Goal: Task Accomplishment & Management: Complete application form

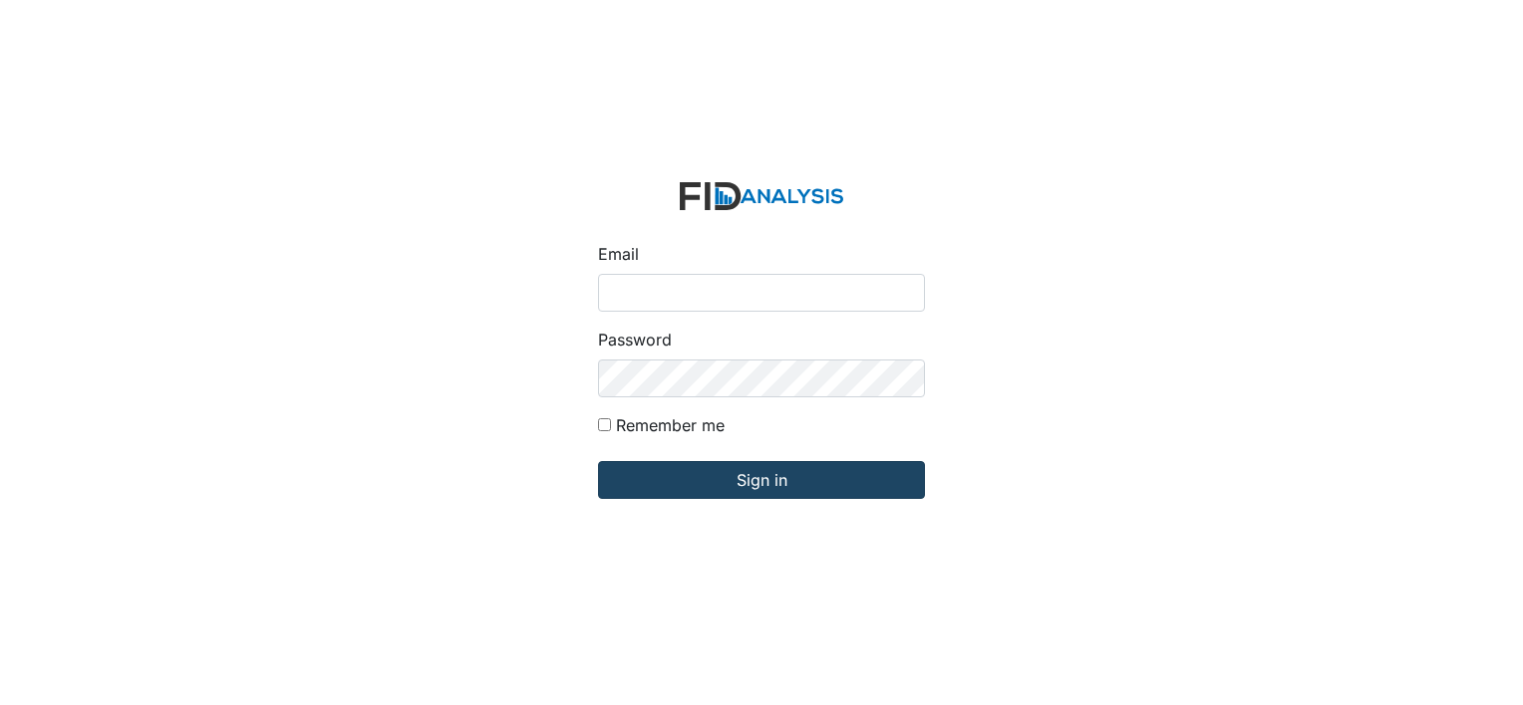
type input "[EMAIL_ADDRESS][DOMAIN_NAME]"
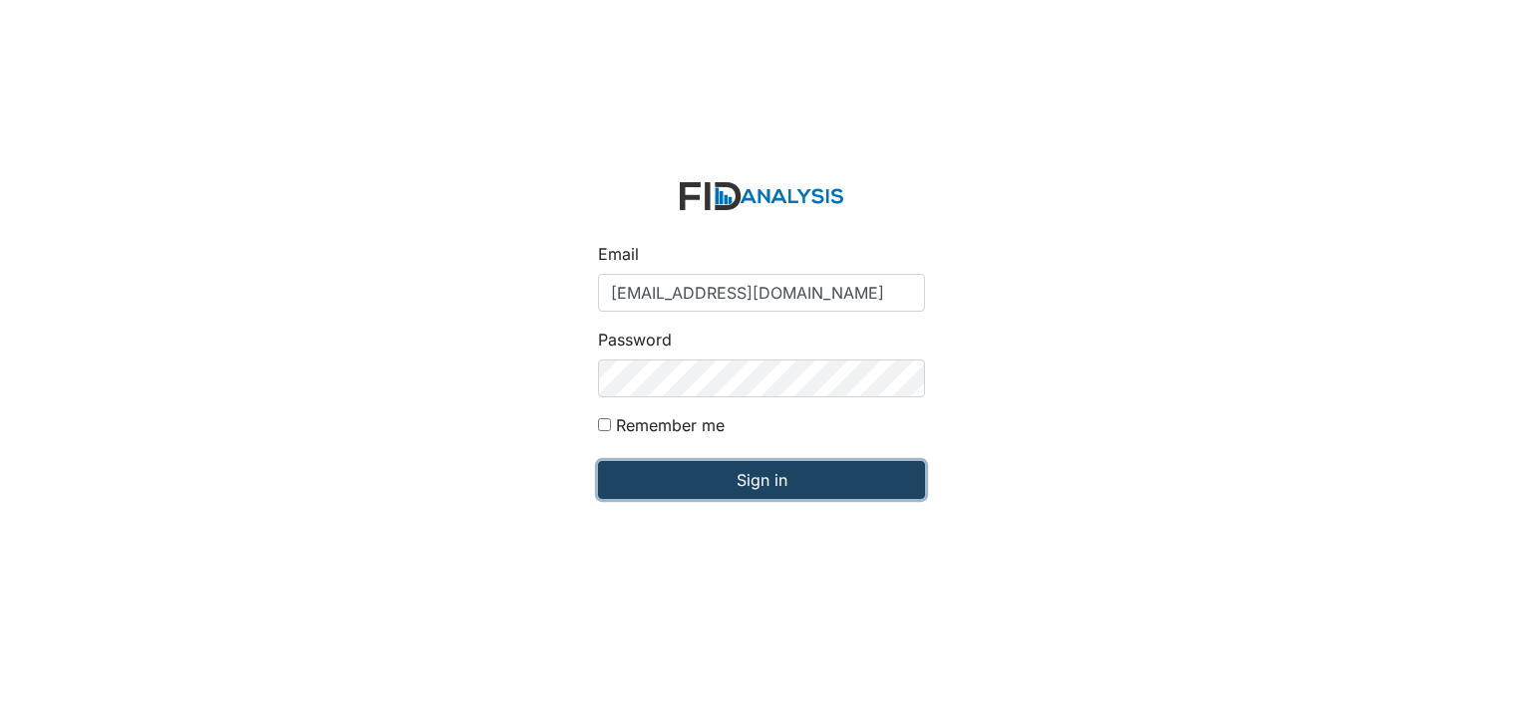
click at [756, 478] on input "Sign in" at bounding box center [761, 480] width 327 height 38
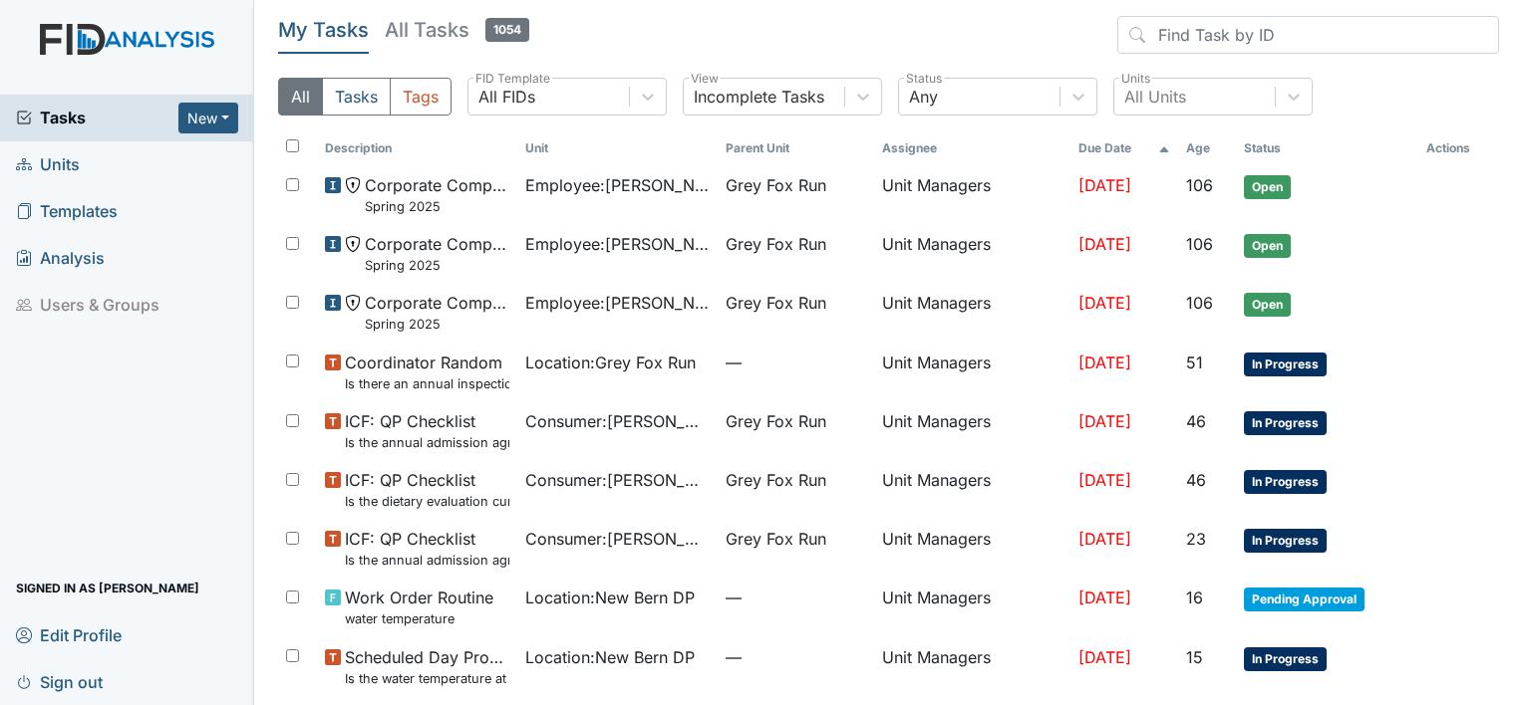
click at [56, 162] on span "Units" at bounding box center [48, 164] width 64 height 31
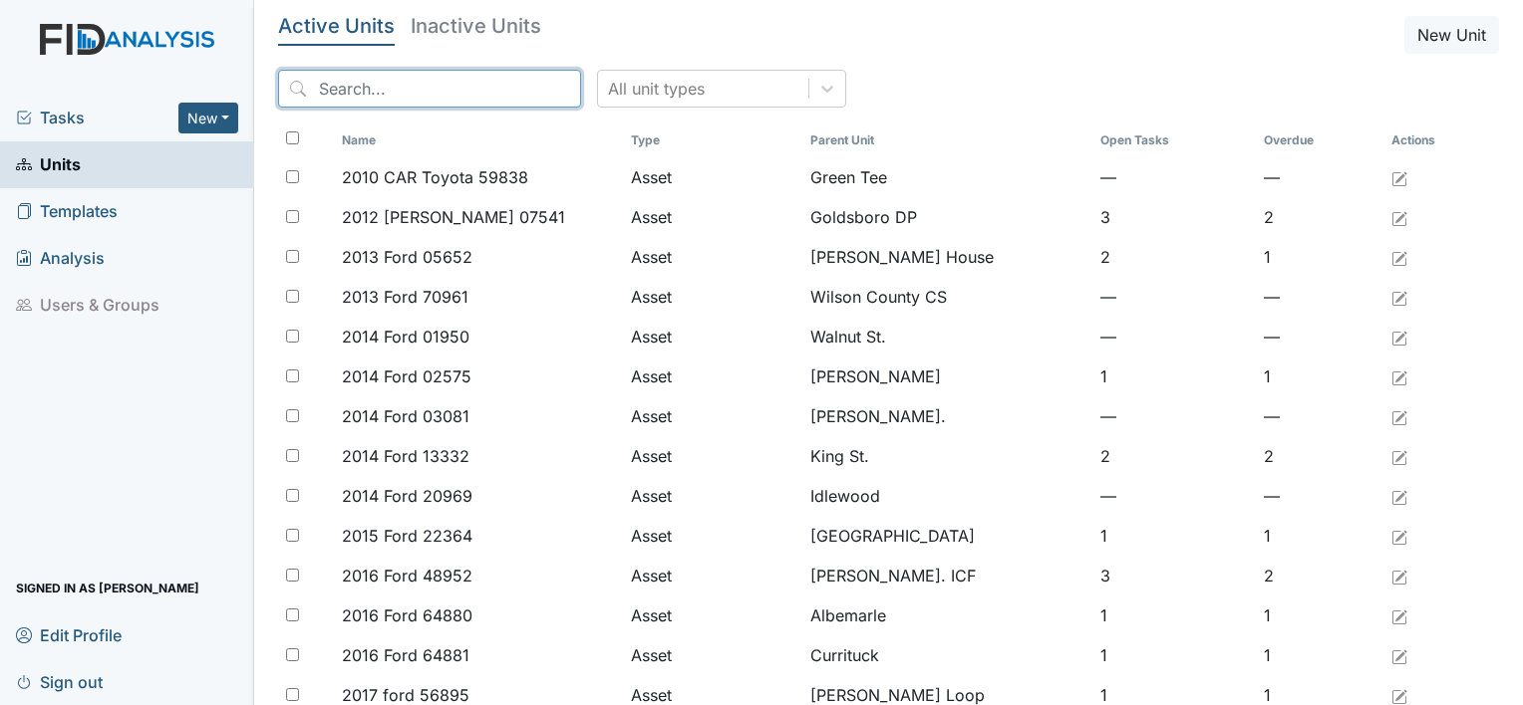
click at [351, 74] on input "search" at bounding box center [429, 89] width 303 height 38
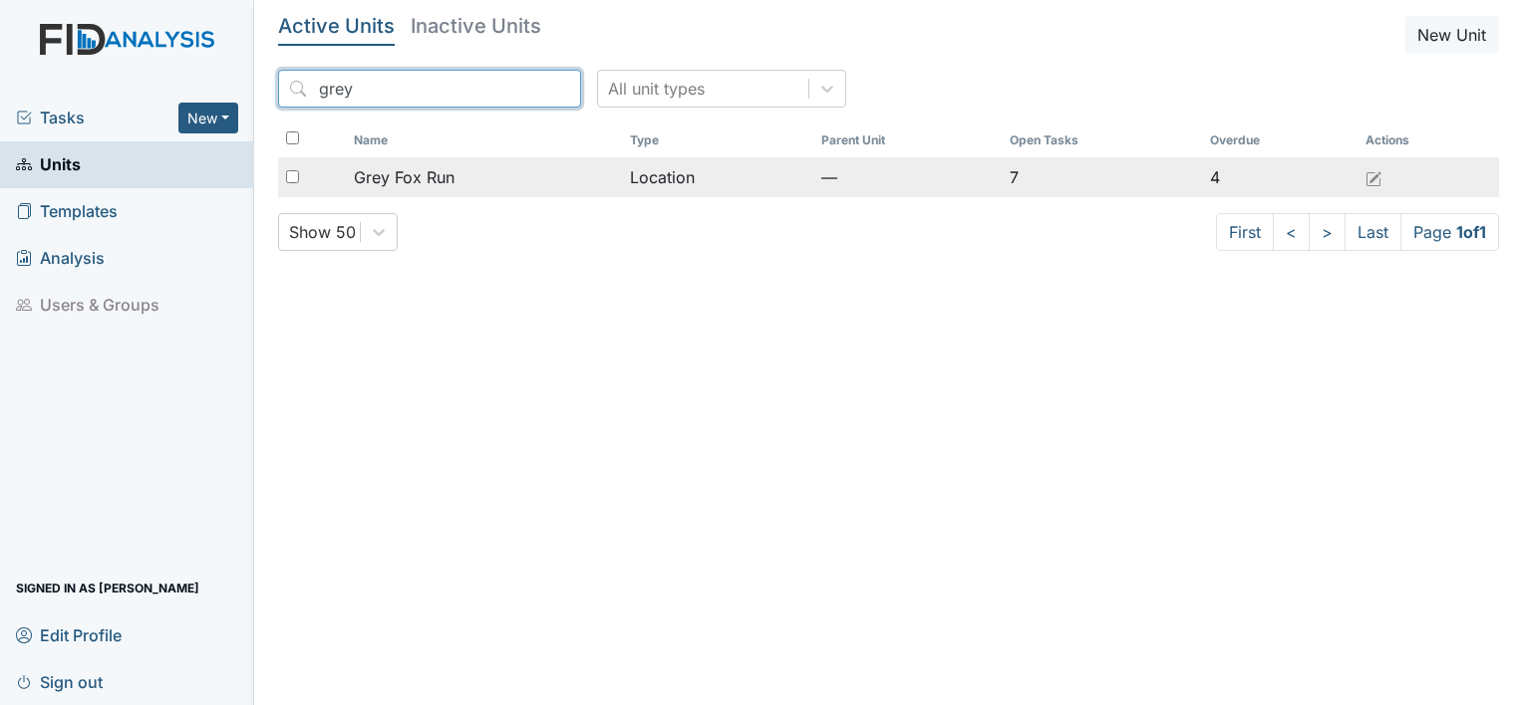
type input "grey"
click at [425, 172] on span "Grey Fox Run" at bounding box center [404, 177] width 101 height 24
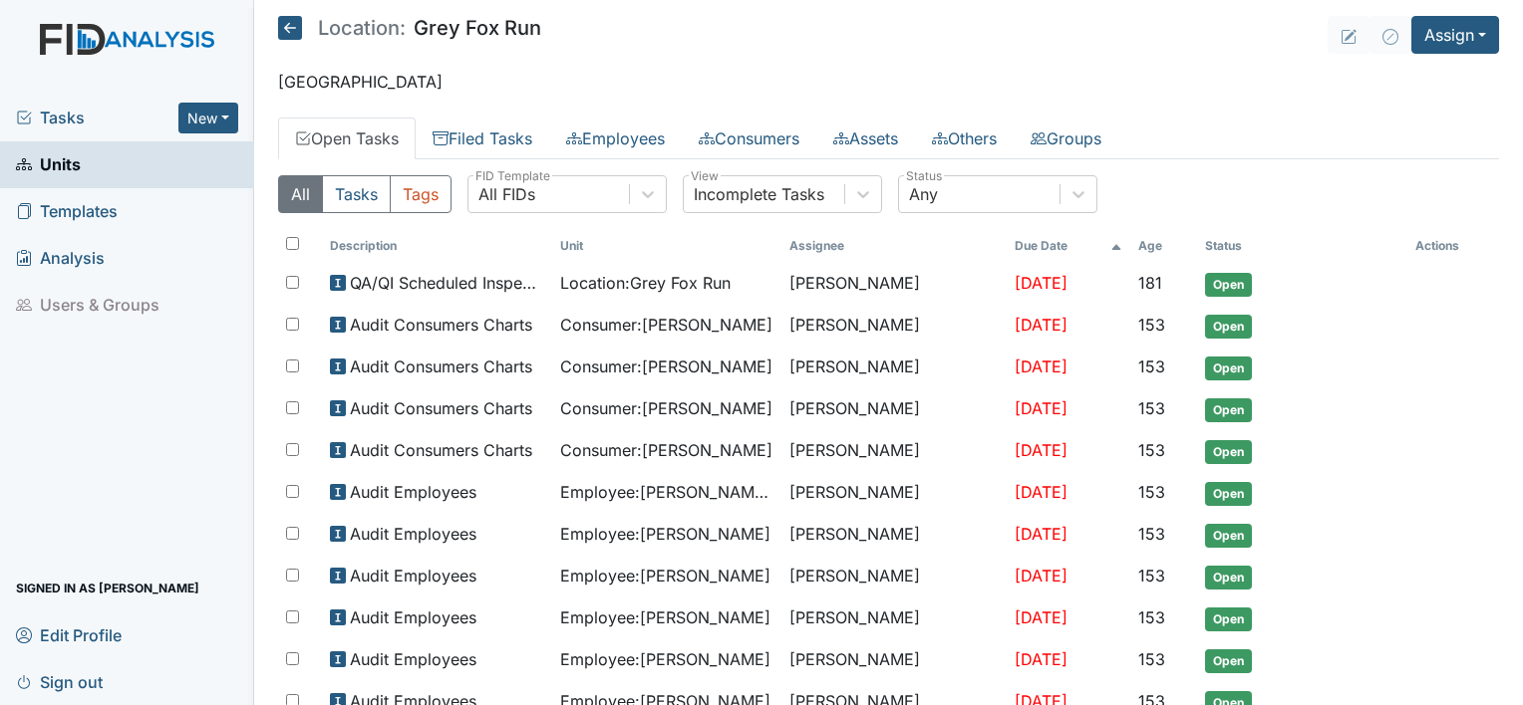
click at [370, 137] on link "Open Tasks" at bounding box center [347, 139] width 138 height 42
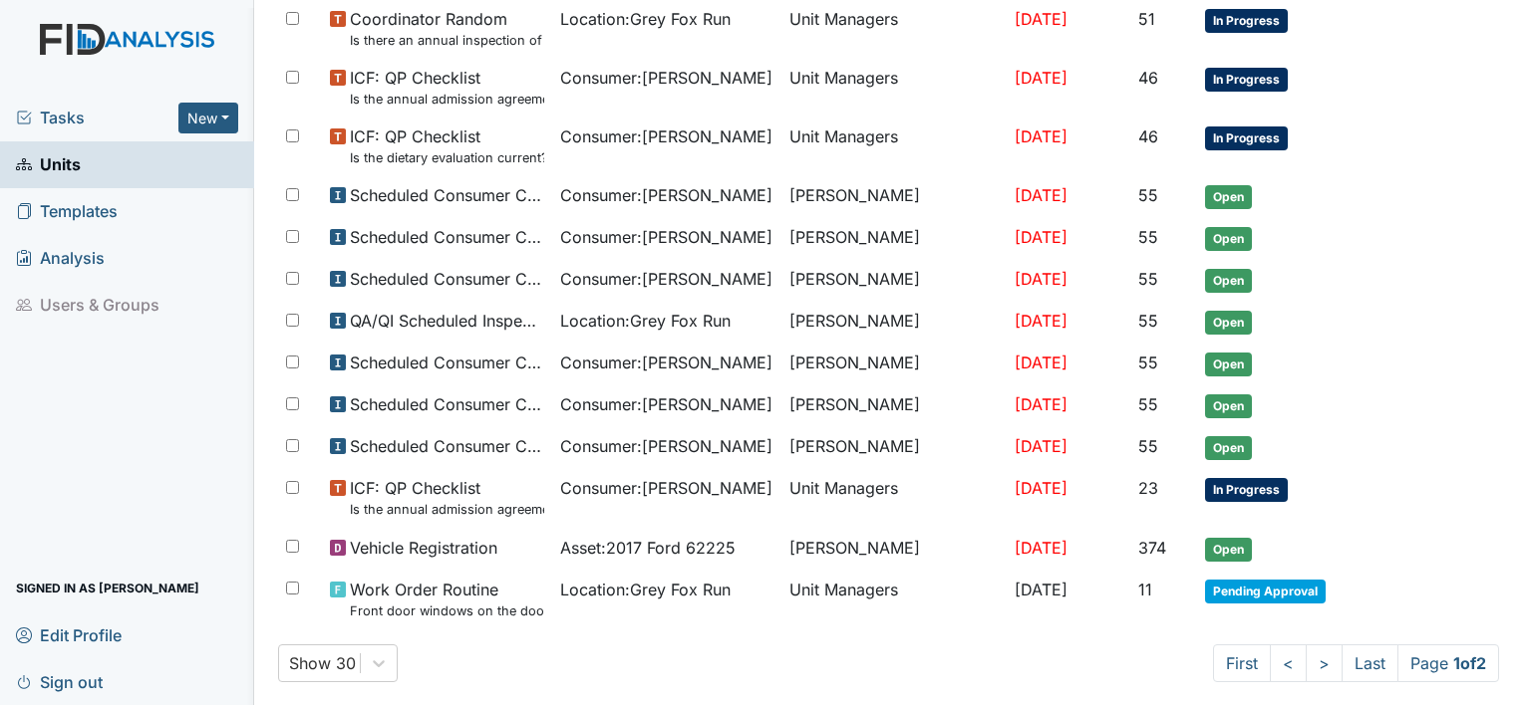
scroll to position [1051, 0]
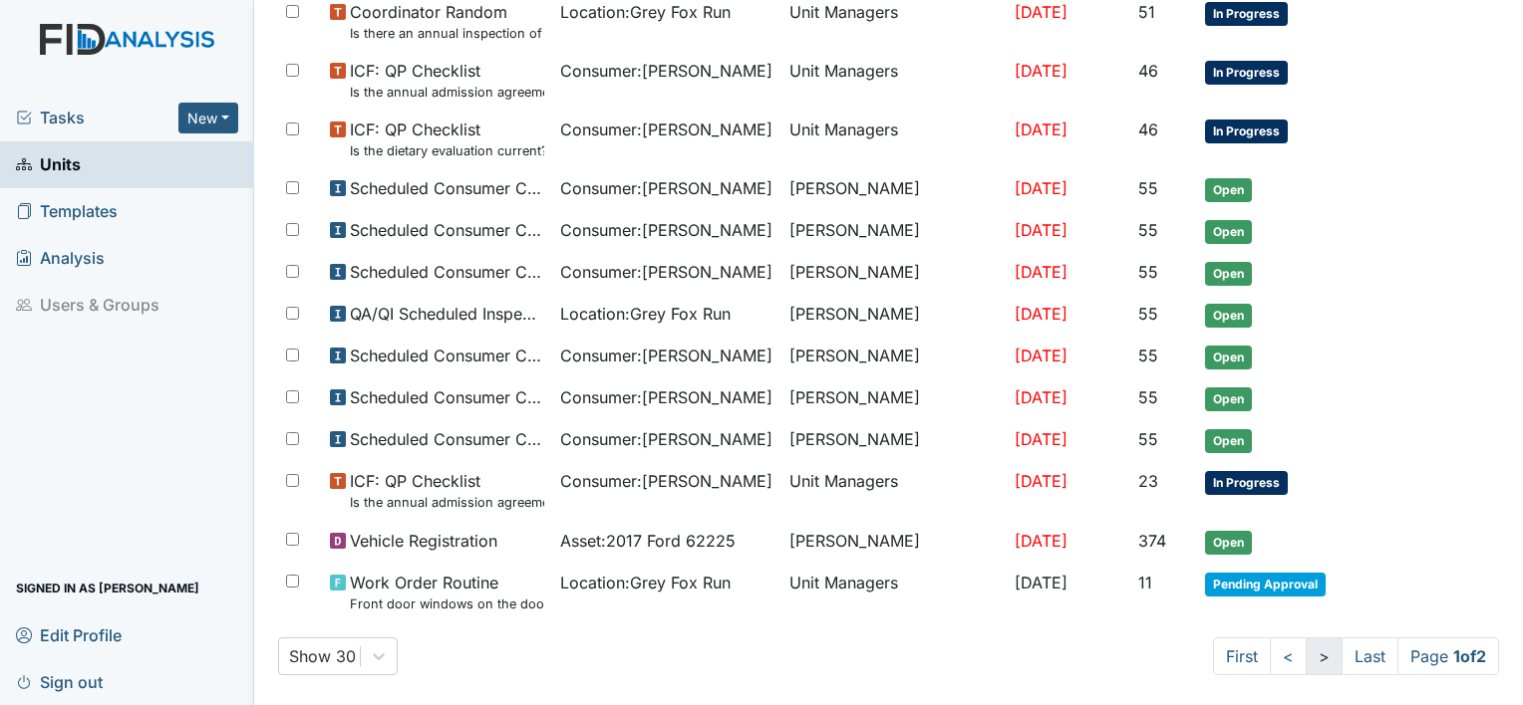
click at [1305, 649] on link ">" at bounding box center [1323, 657] width 37 height 38
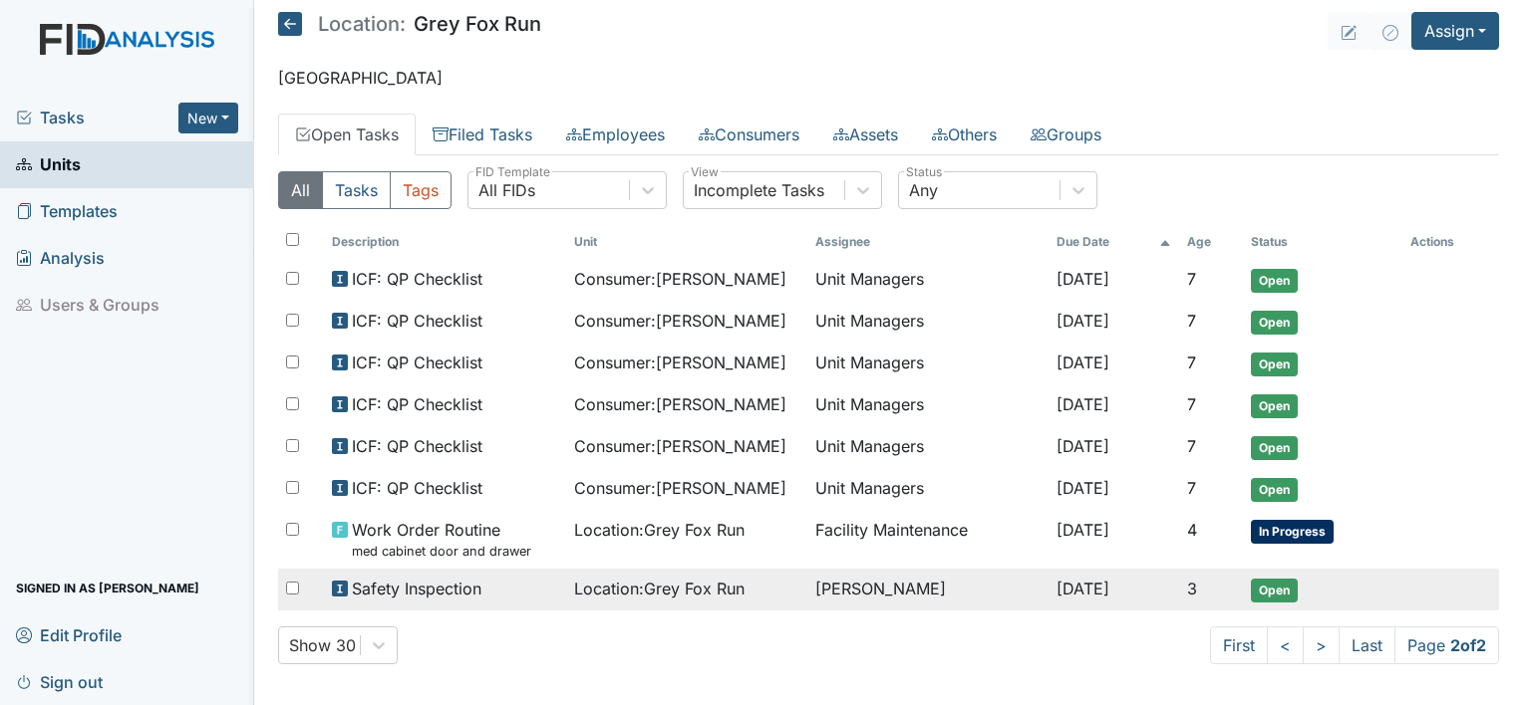
click at [1285, 590] on span "Open" at bounding box center [1274, 591] width 47 height 24
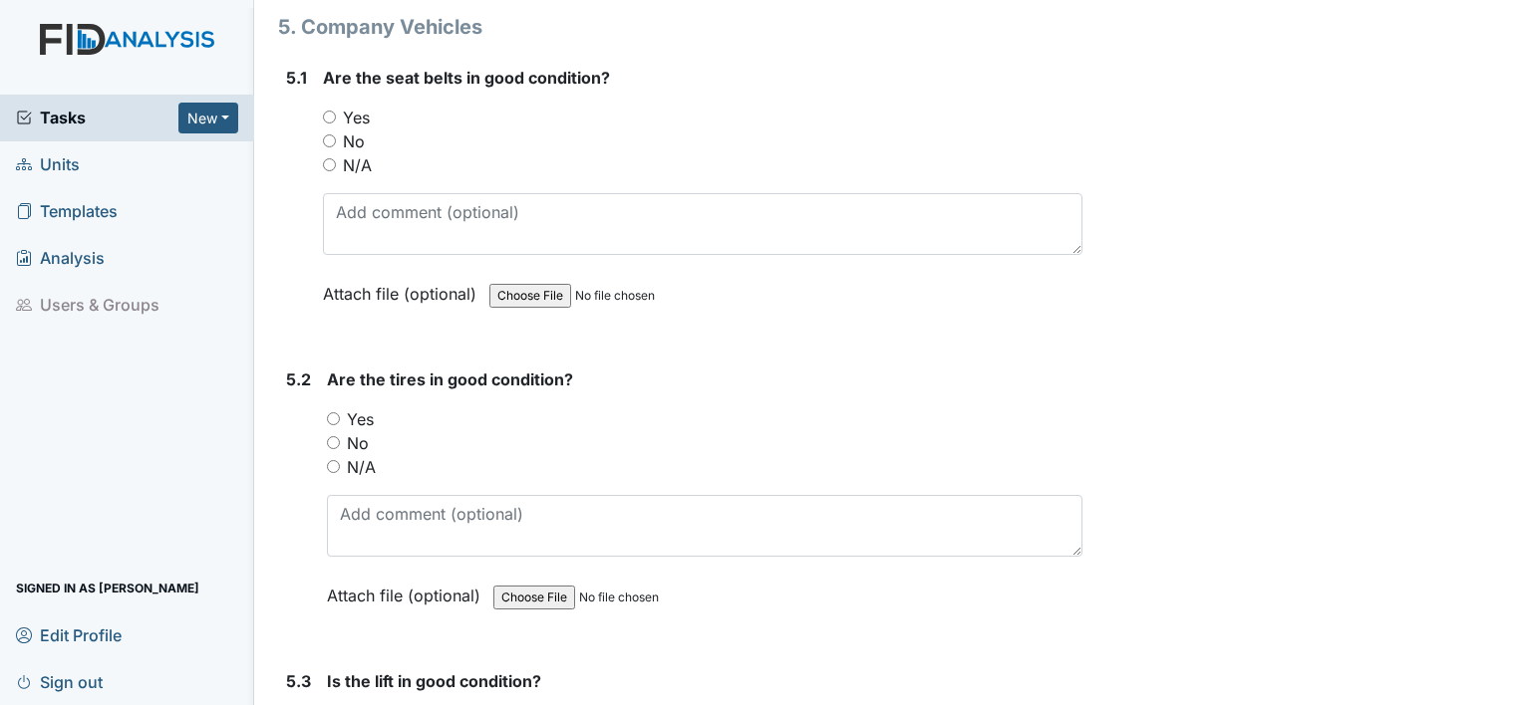
scroll to position [14066, 0]
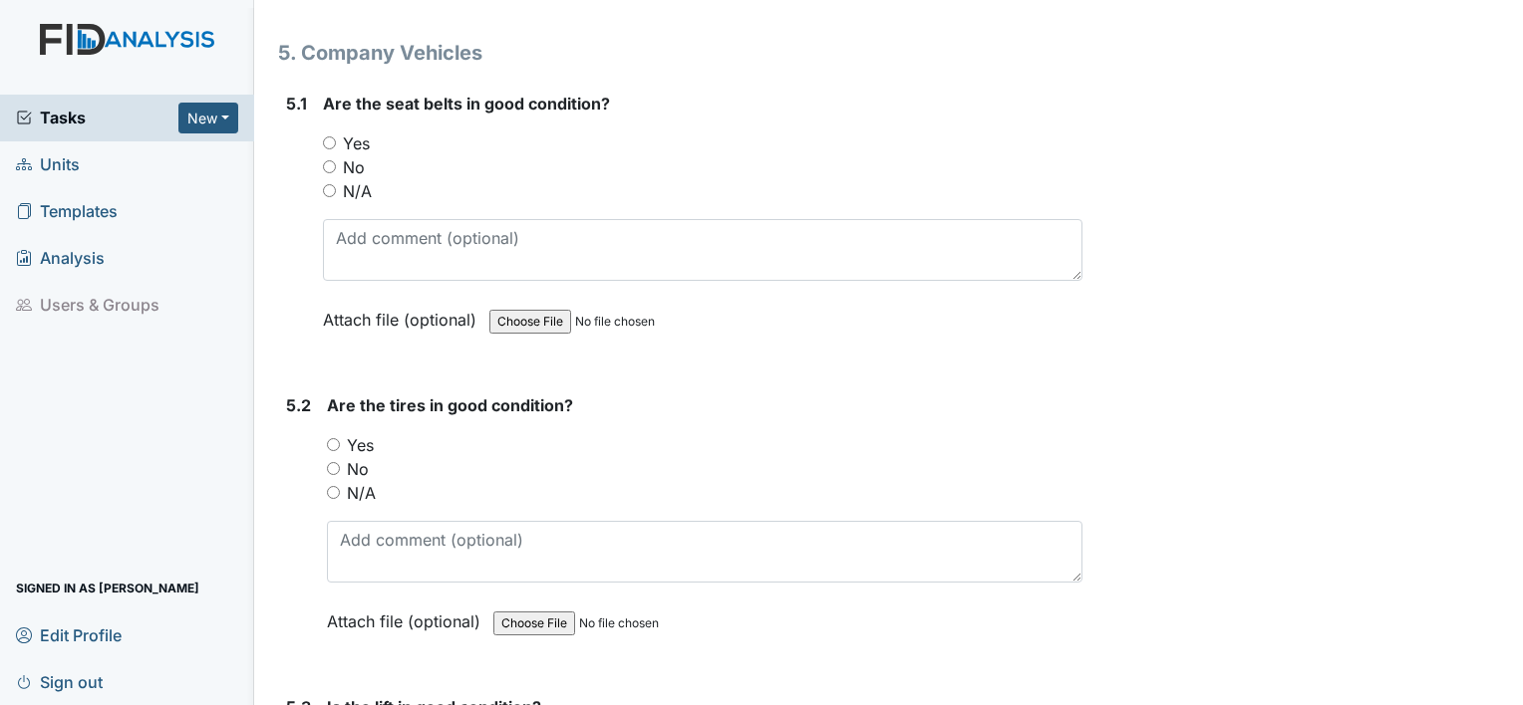
click at [329, 137] on input "Yes" at bounding box center [329, 143] width 13 height 13
radio input "true"
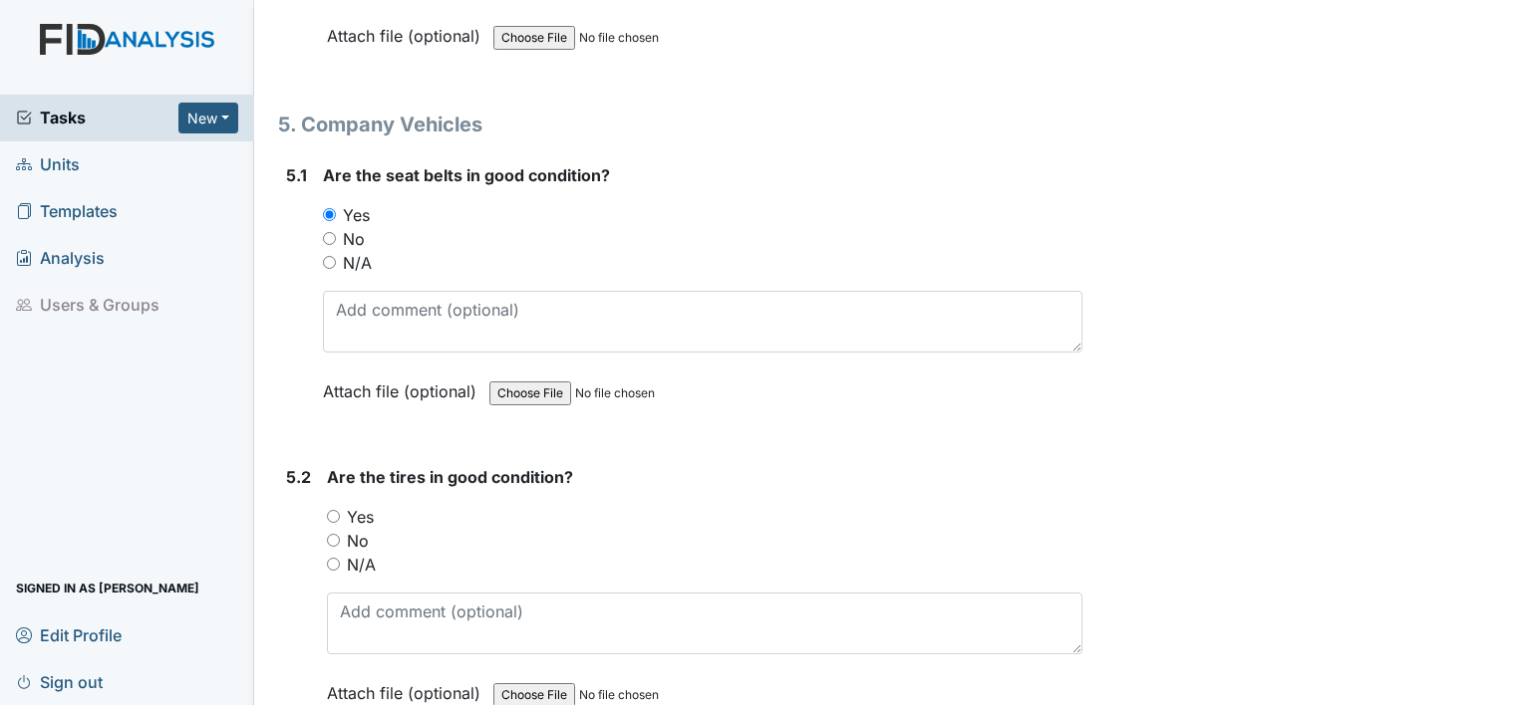
scroll to position [13999, 0]
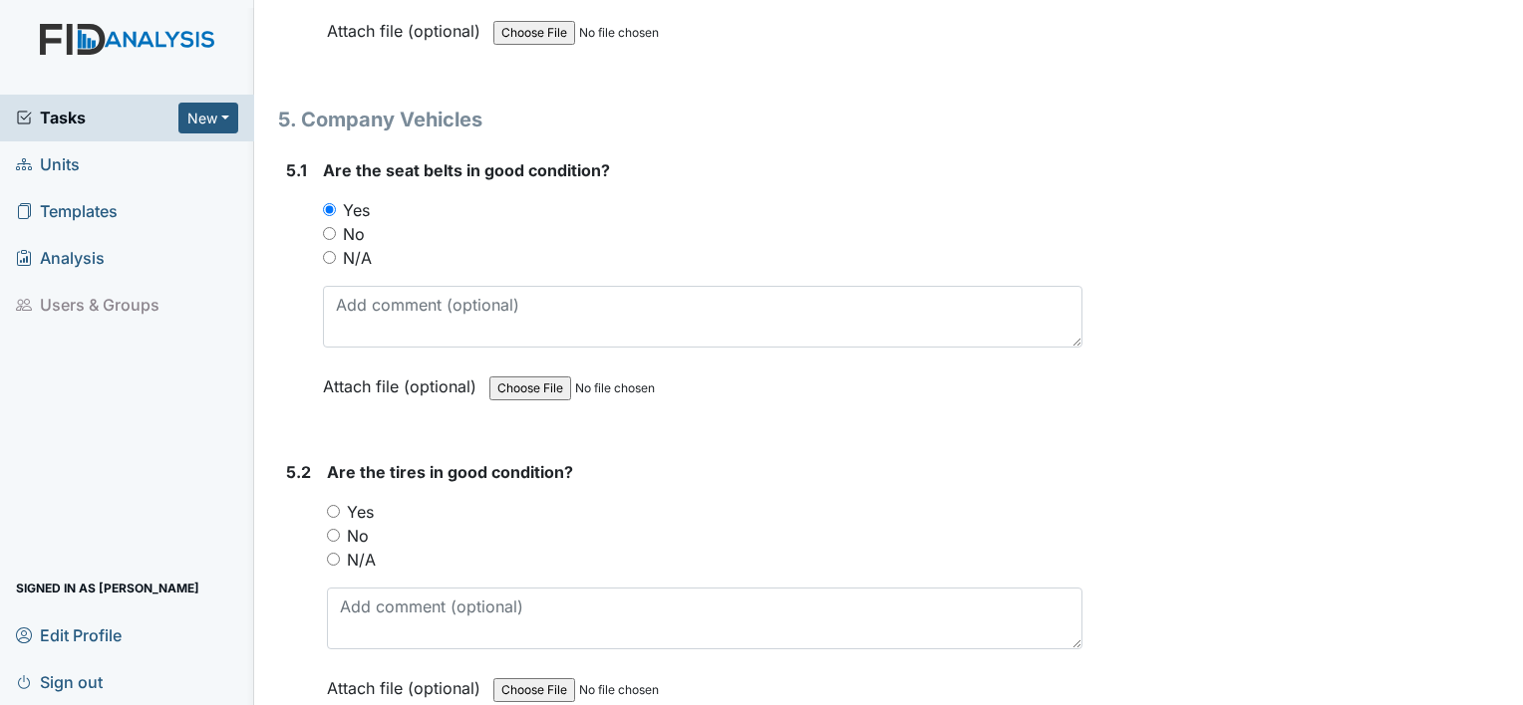
click at [346, 462] on span "Are the tires in good condition?" at bounding box center [450, 472] width 246 height 20
click at [330, 505] on input "Yes" at bounding box center [333, 511] width 13 height 13
radio input "true"
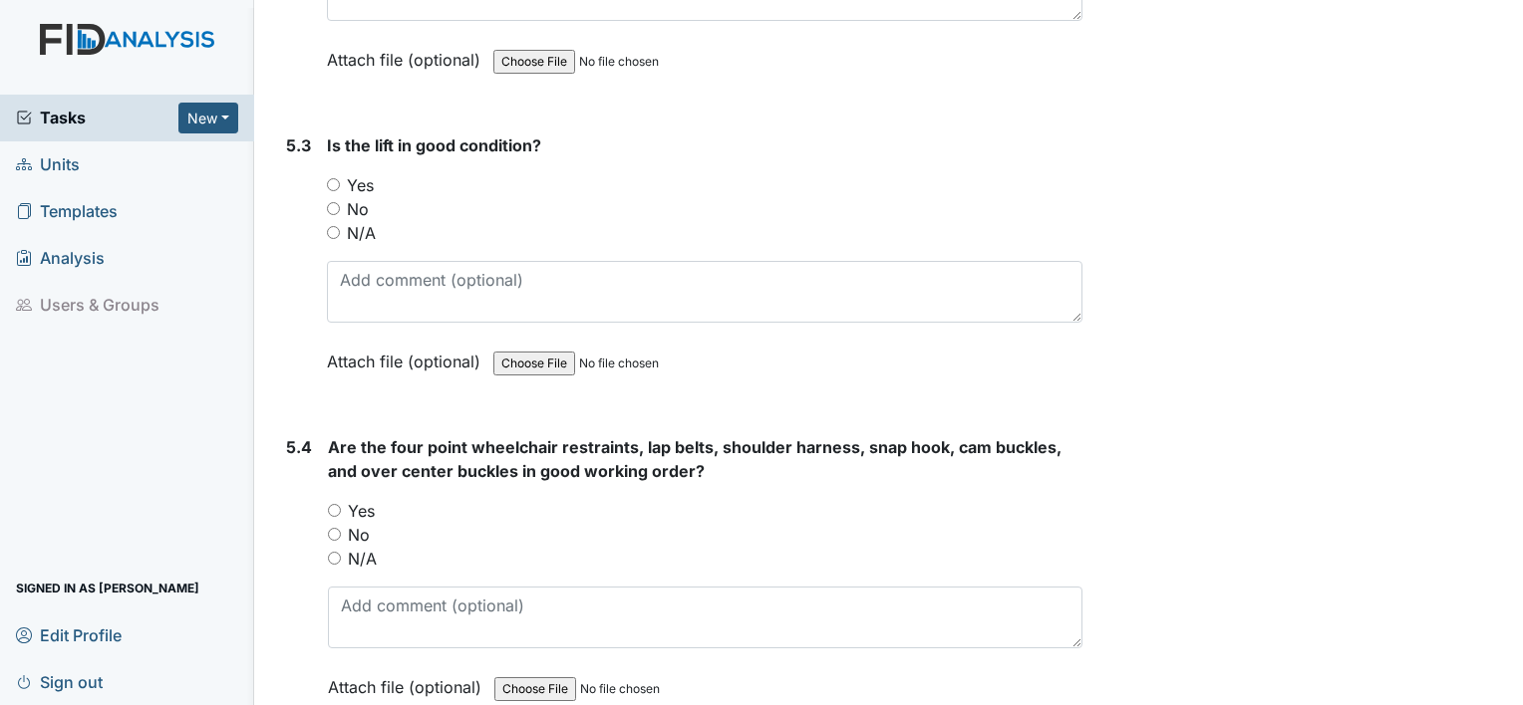
scroll to position [14640, 0]
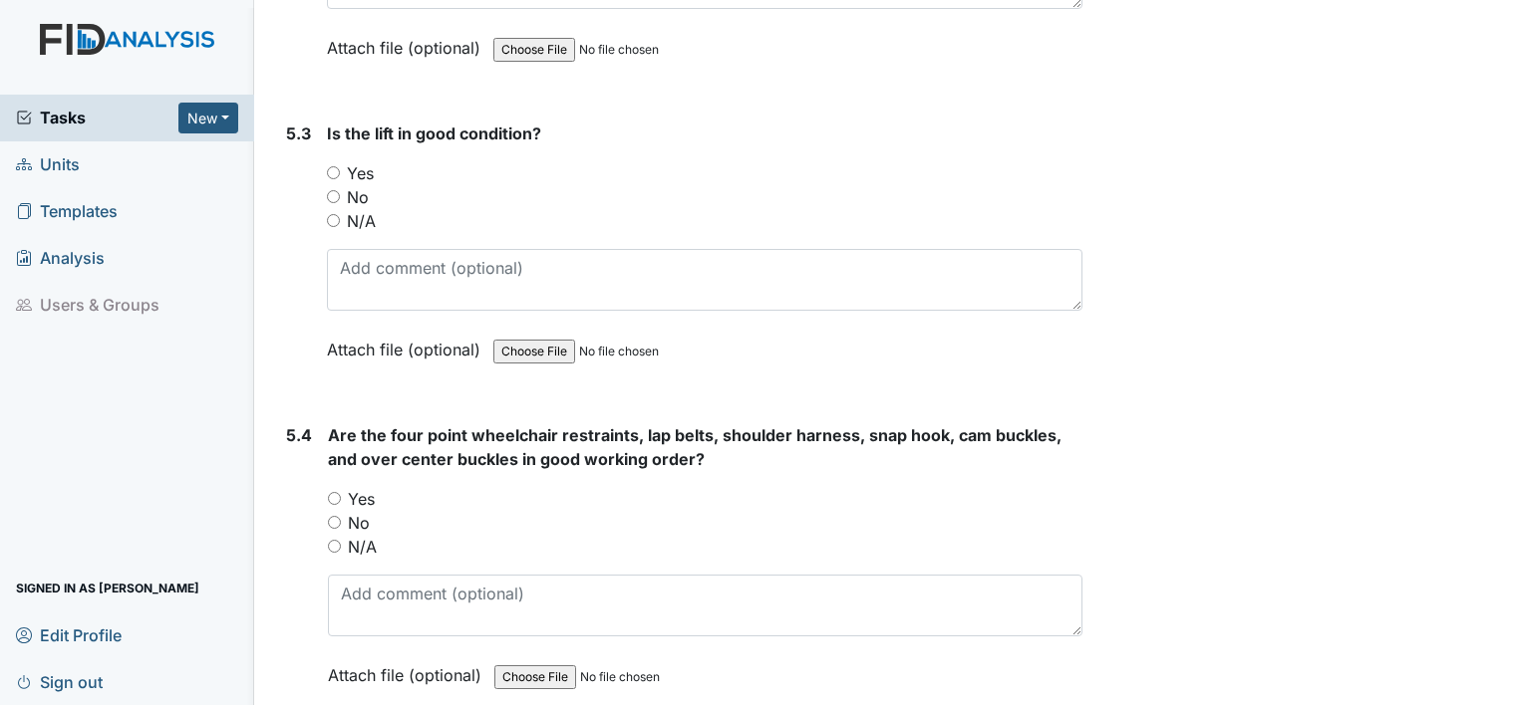
click at [335, 209] on div "N/A" at bounding box center [704, 221] width 755 height 24
click at [331, 214] on input "N/A" at bounding box center [333, 220] width 13 height 13
radio input "true"
click at [332, 540] on input "N/A" at bounding box center [334, 546] width 13 height 13
radio input "true"
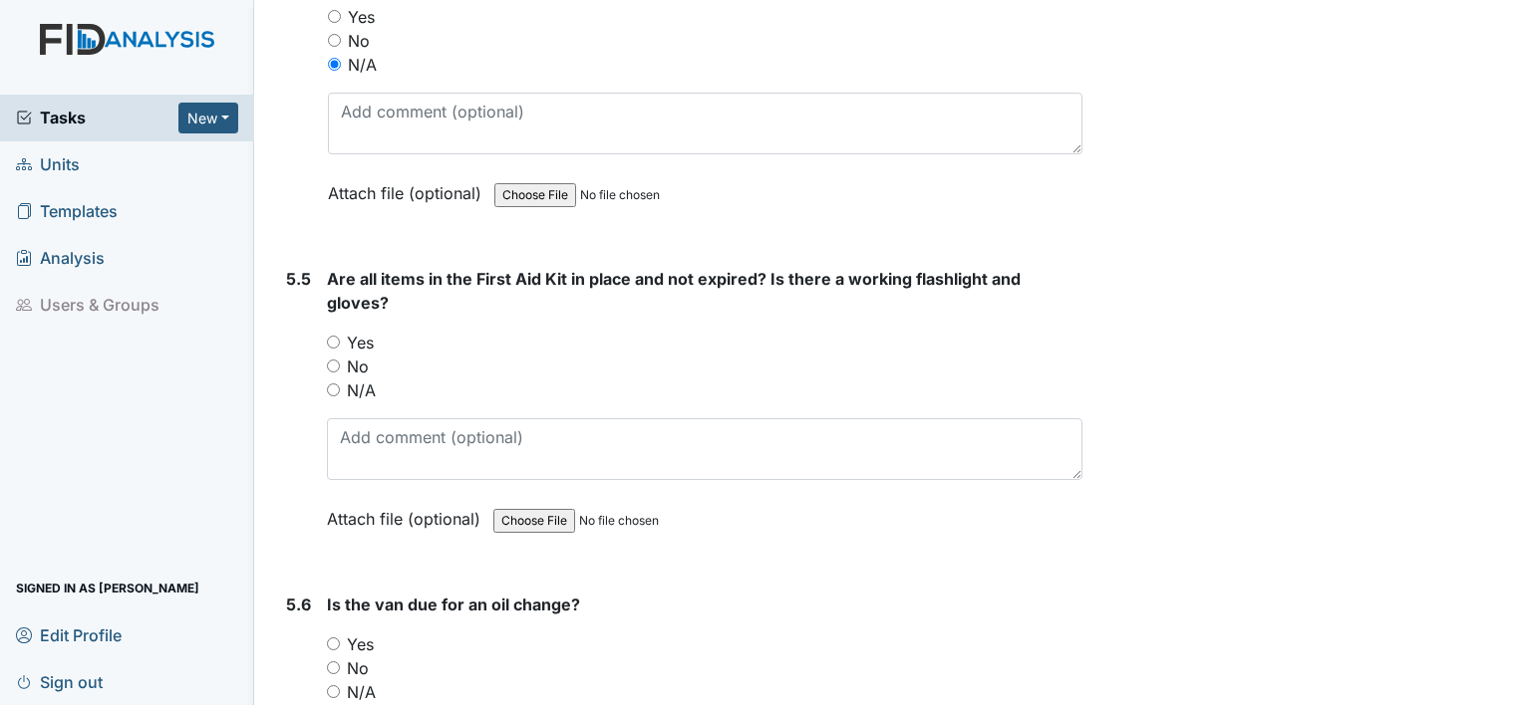
scroll to position [15123, 0]
click at [332, 335] on input "Yes" at bounding box center [333, 341] width 13 height 13
radio input "true"
click at [328, 661] on input "No" at bounding box center [333, 667] width 13 height 13
radio input "true"
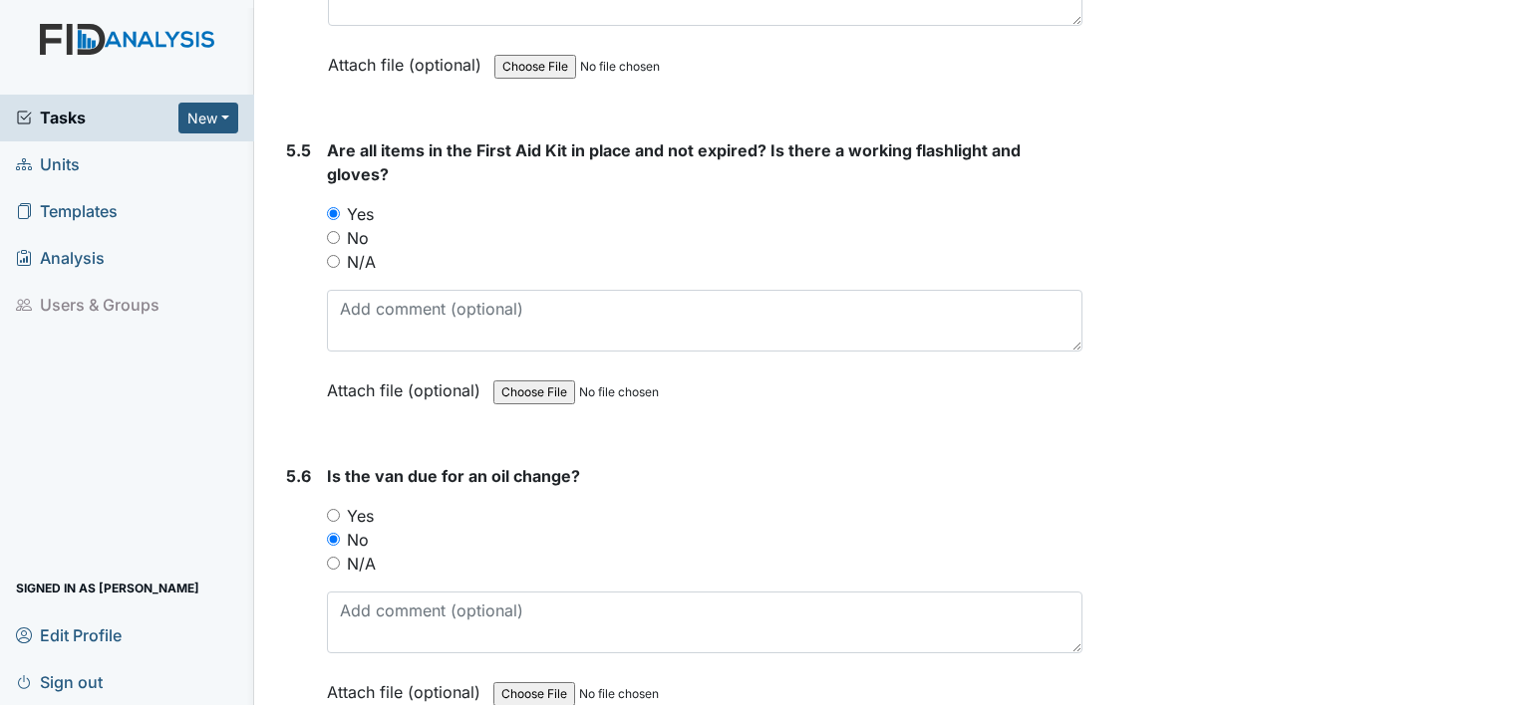
scroll to position [15314, 0]
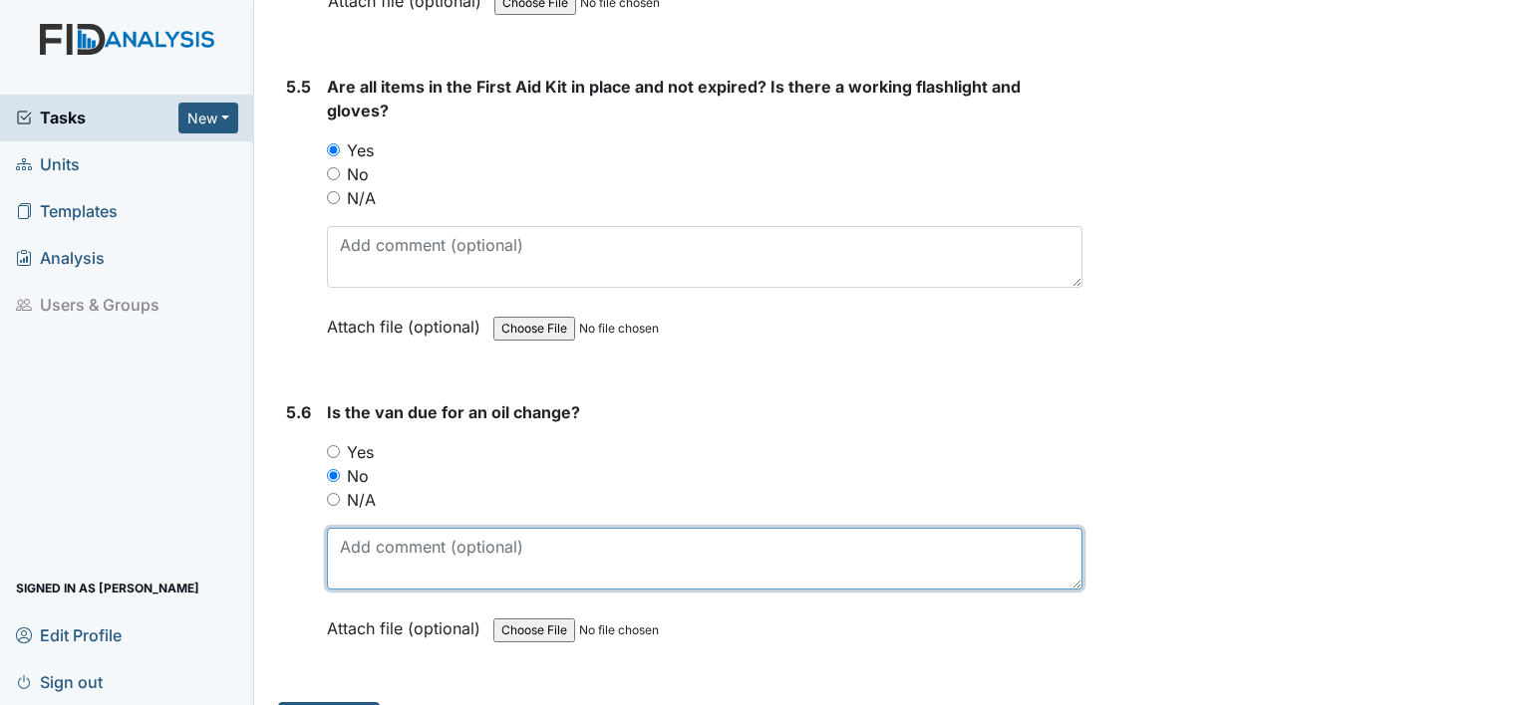
click at [438, 528] on textarea at bounding box center [704, 559] width 755 height 62
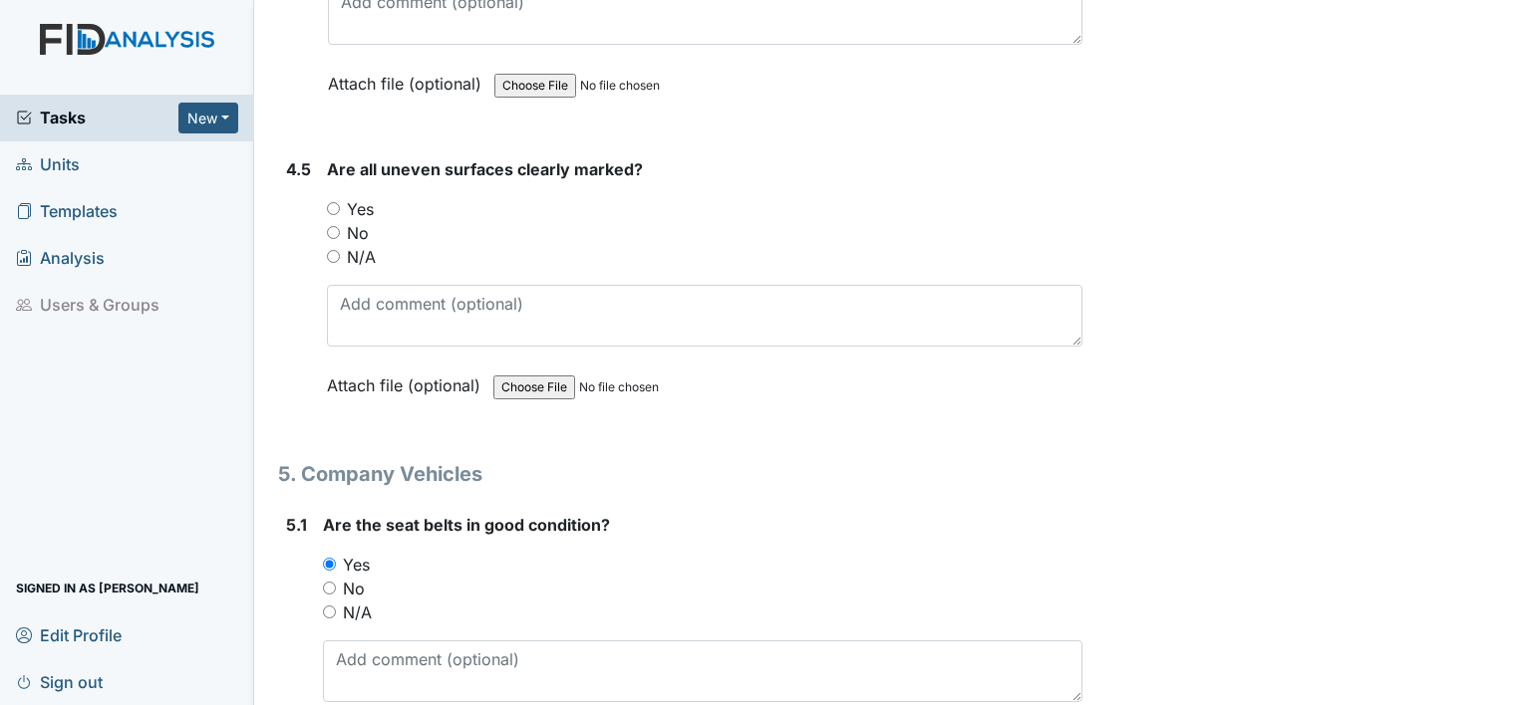
scroll to position [13643, 0]
type textarea "10/17/25"
click at [335, 251] on input "N/A" at bounding box center [333, 257] width 13 height 13
radio input "true"
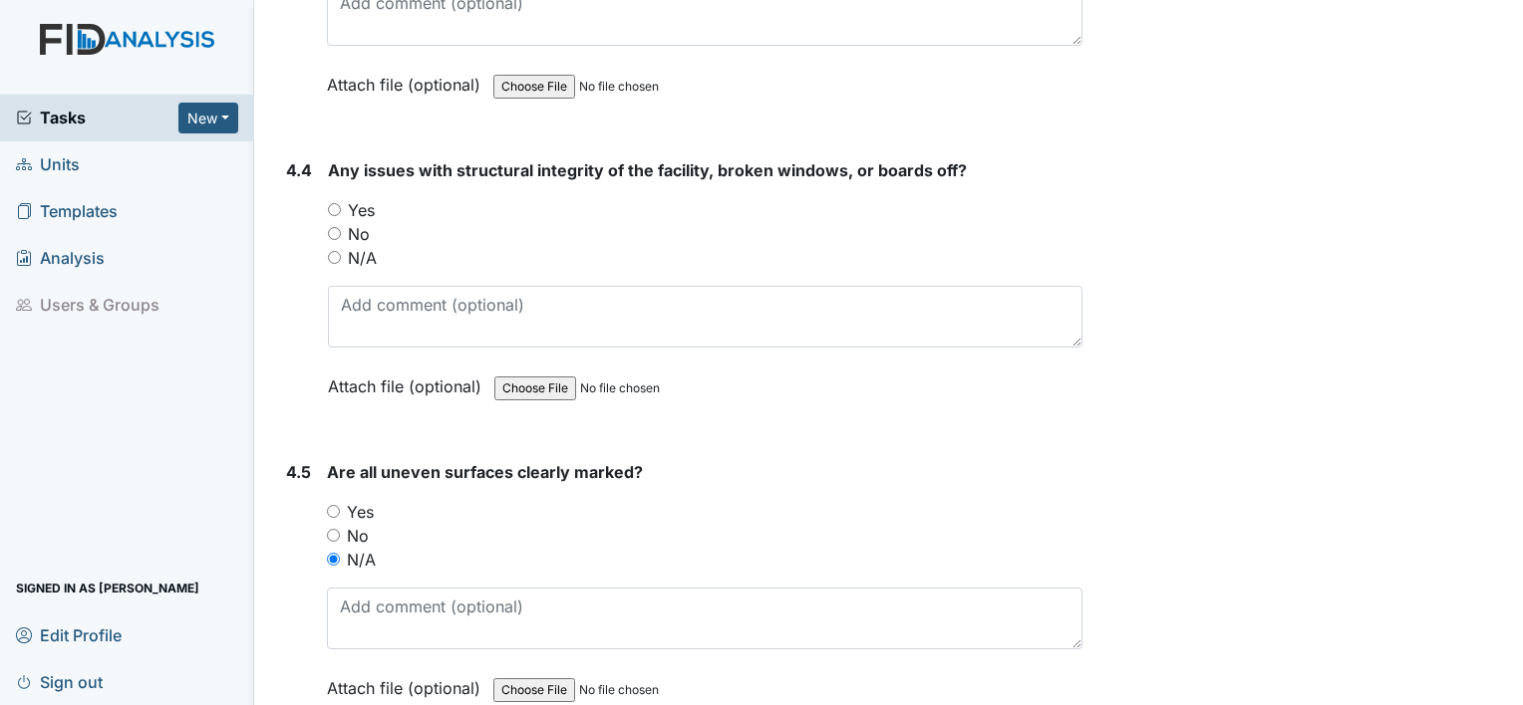
scroll to position [13340, 0]
click at [335, 228] on input "No" at bounding box center [334, 234] width 13 height 13
radio input "true"
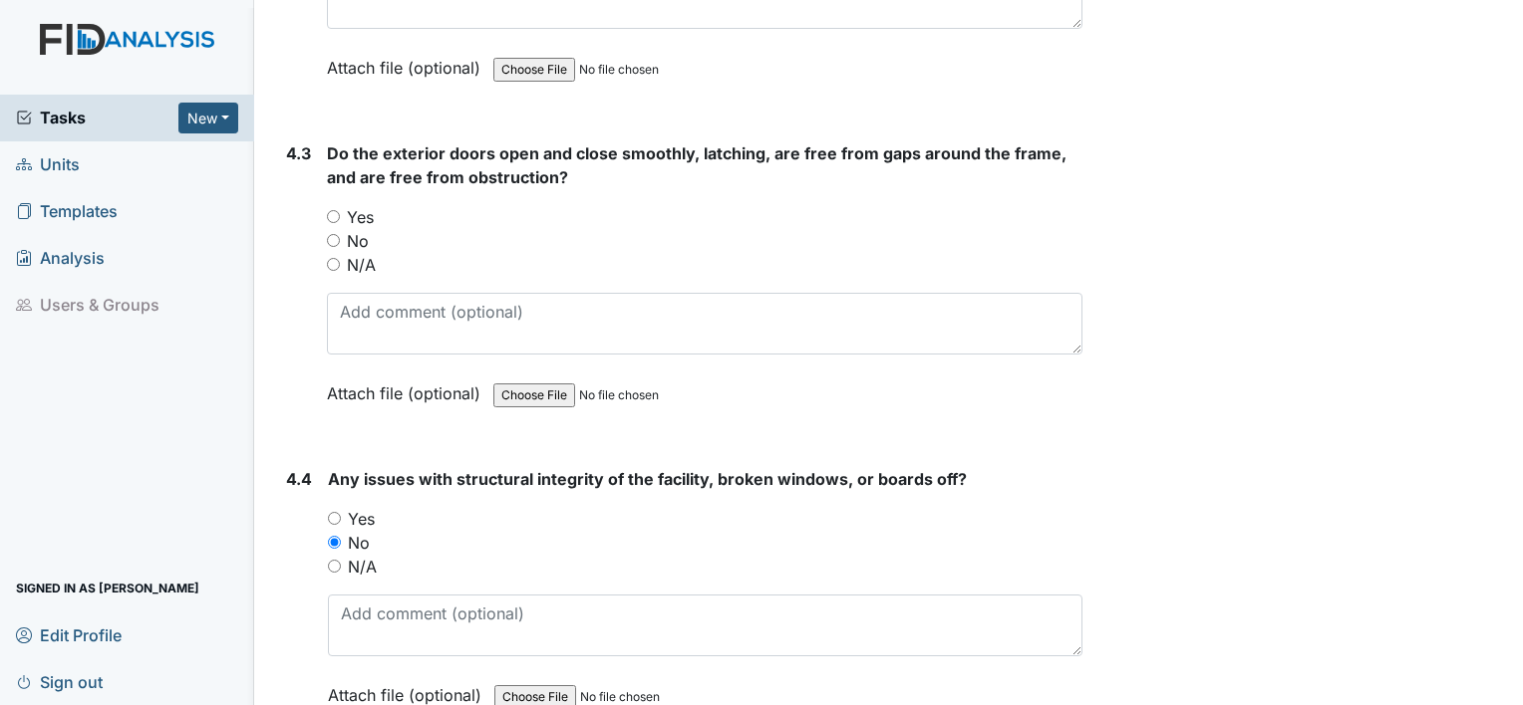
scroll to position [13013, 0]
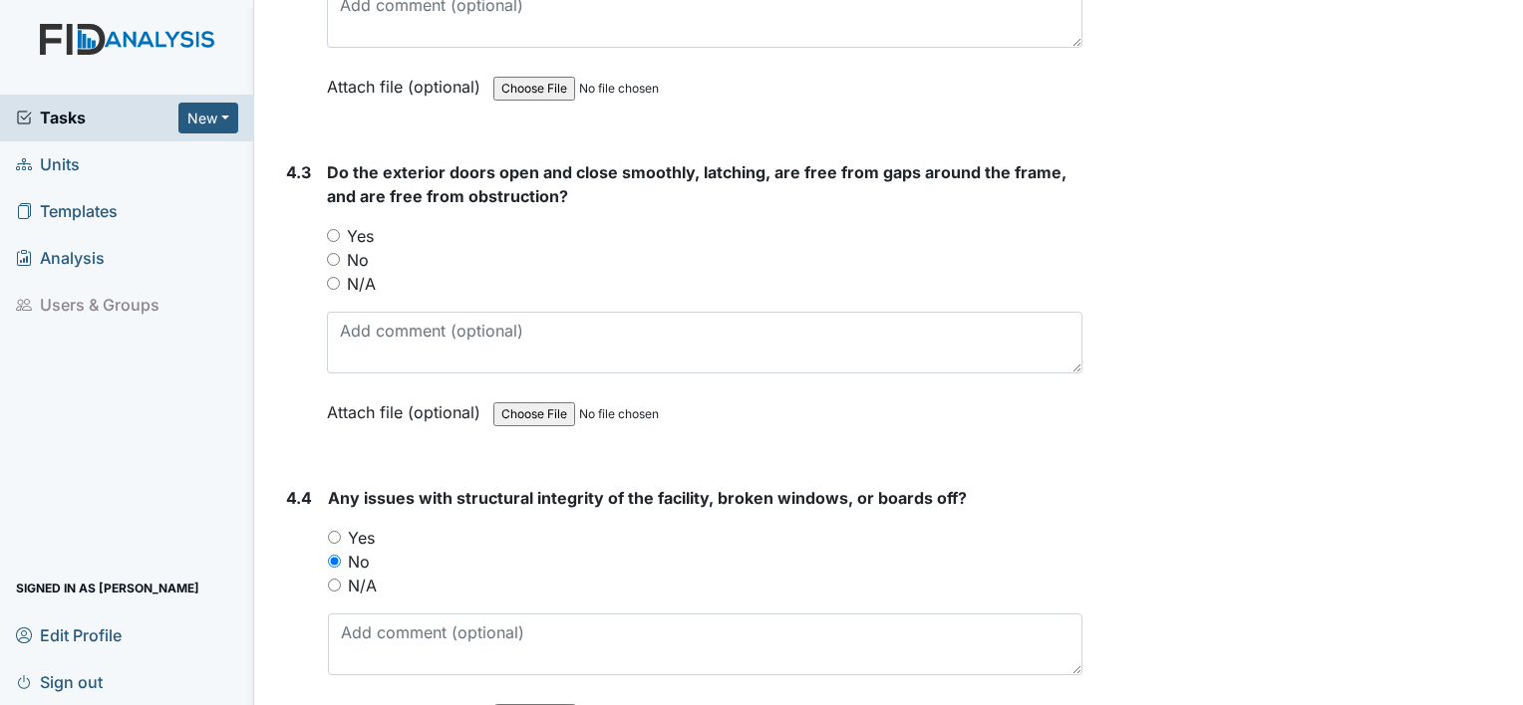
click at [337, 229] on input "Yes" at bounding box center [333, 235] width 13 height 13
radio input "true"
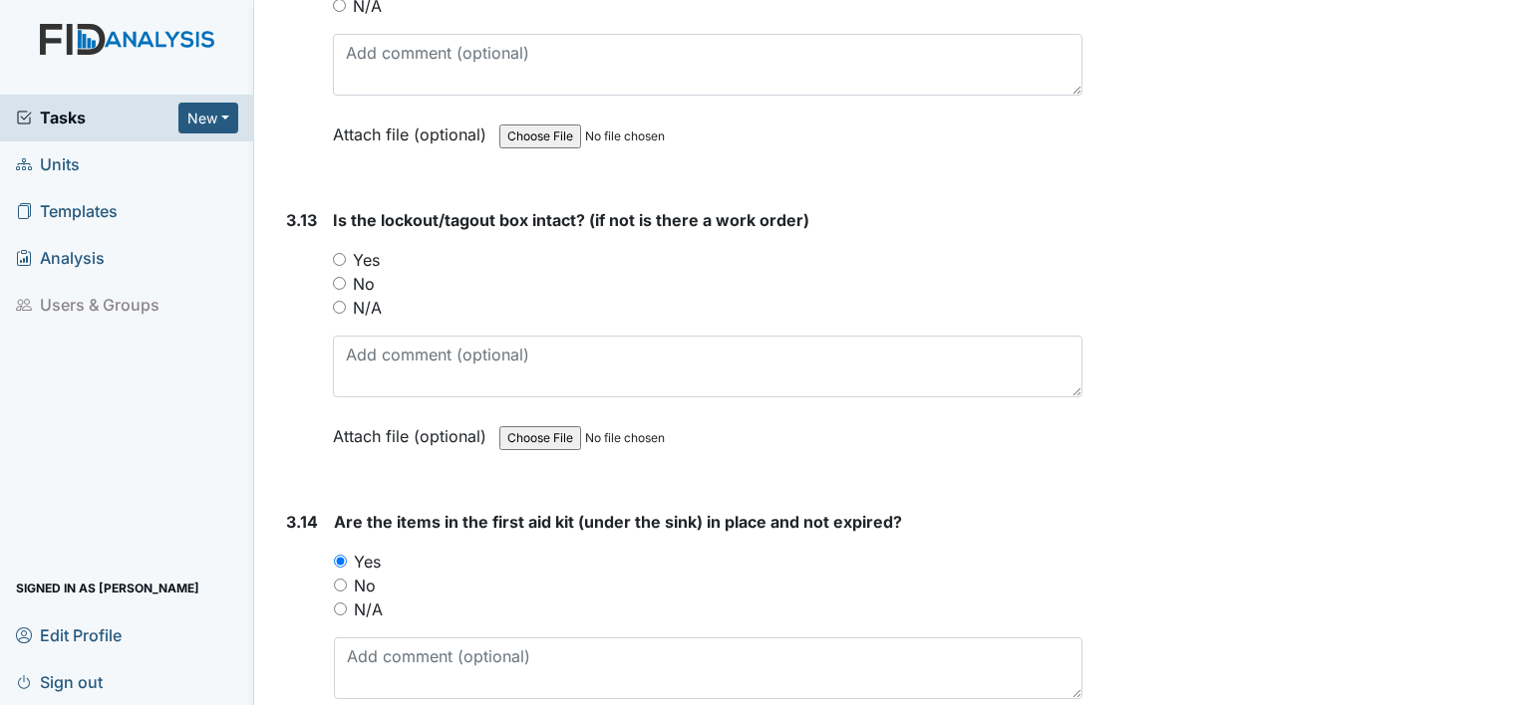
scroll to position [11702, 0]
click at [342, 255] on input "Yes" at bounding box center [339, 261] width 13 height 13
radio input "true"
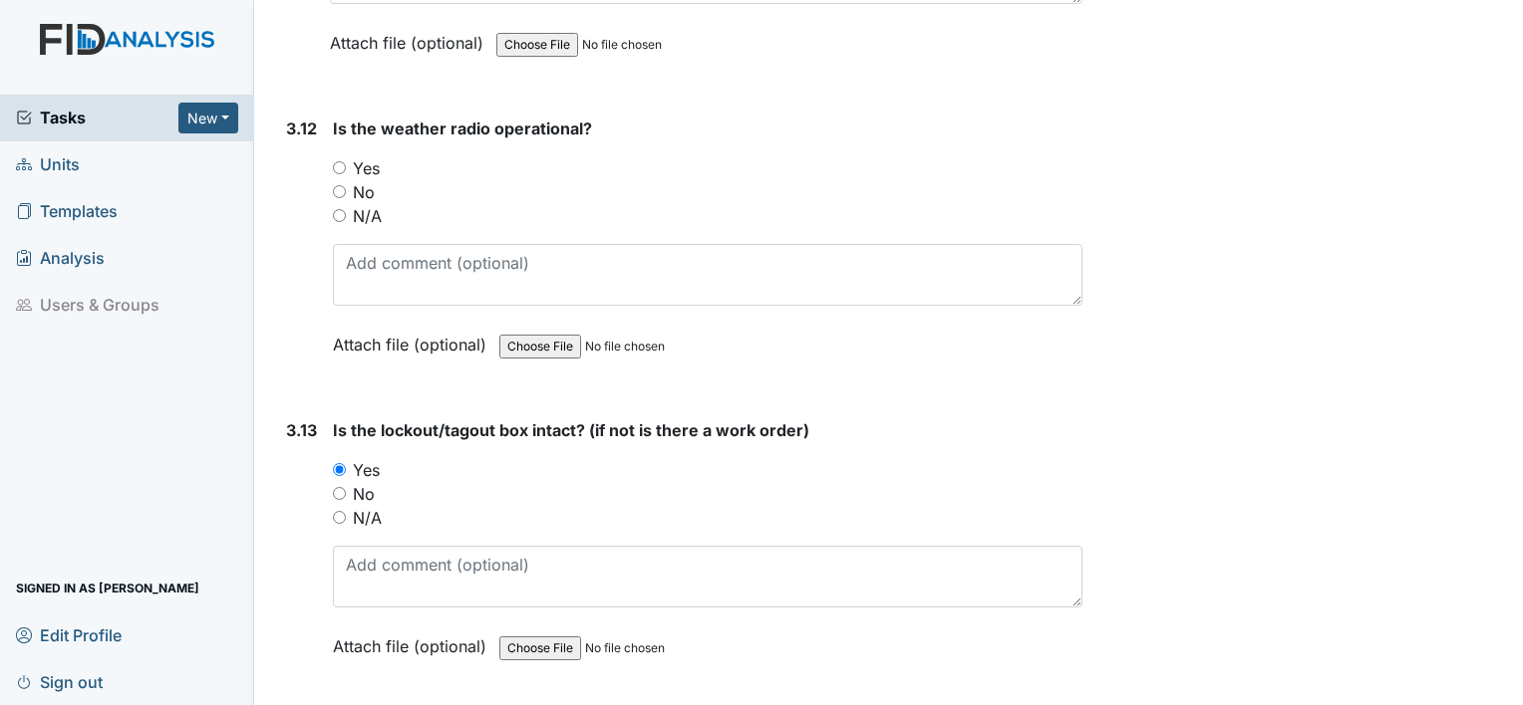
scroll to position [11471, 0]
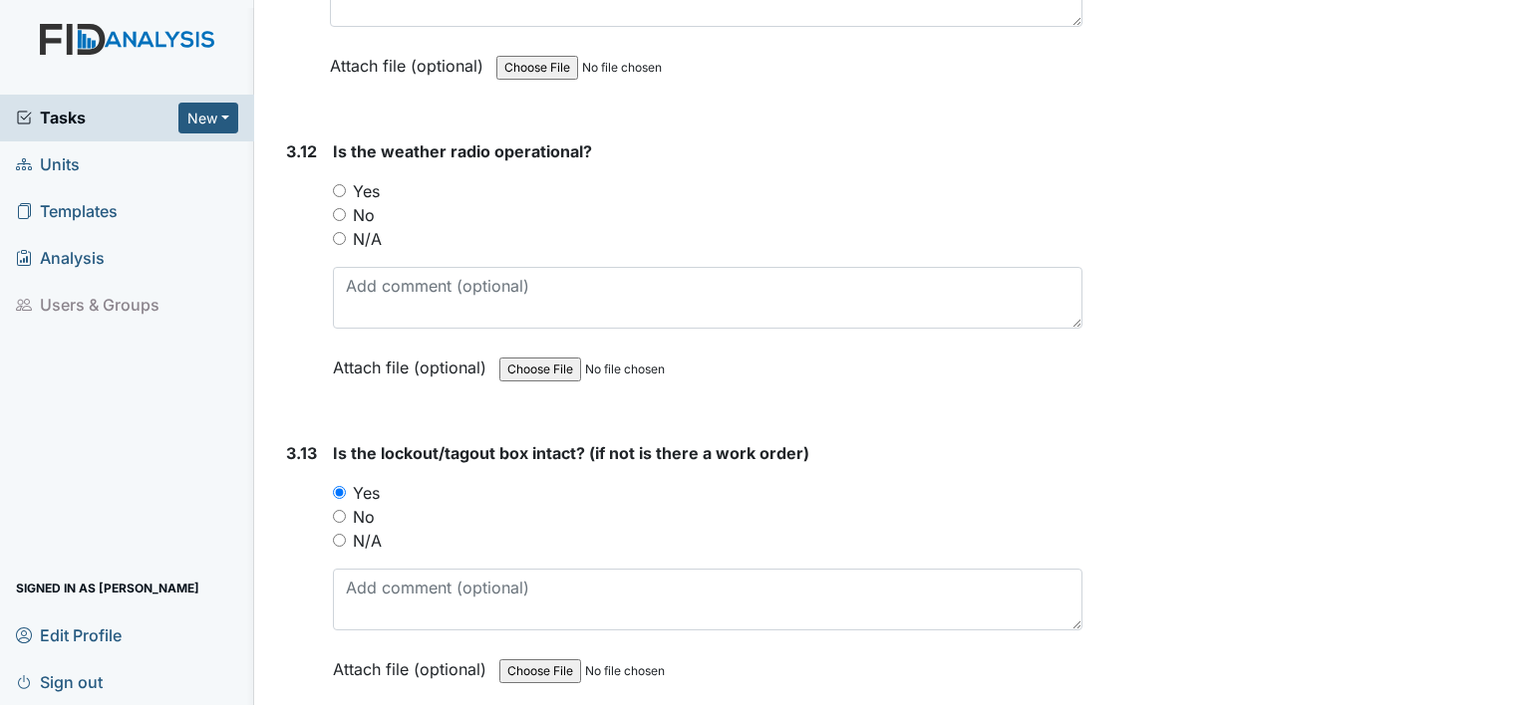
click at [340, 208] on input "No" at bounding box center [339, 214] width 13 height 13
radio input "true"
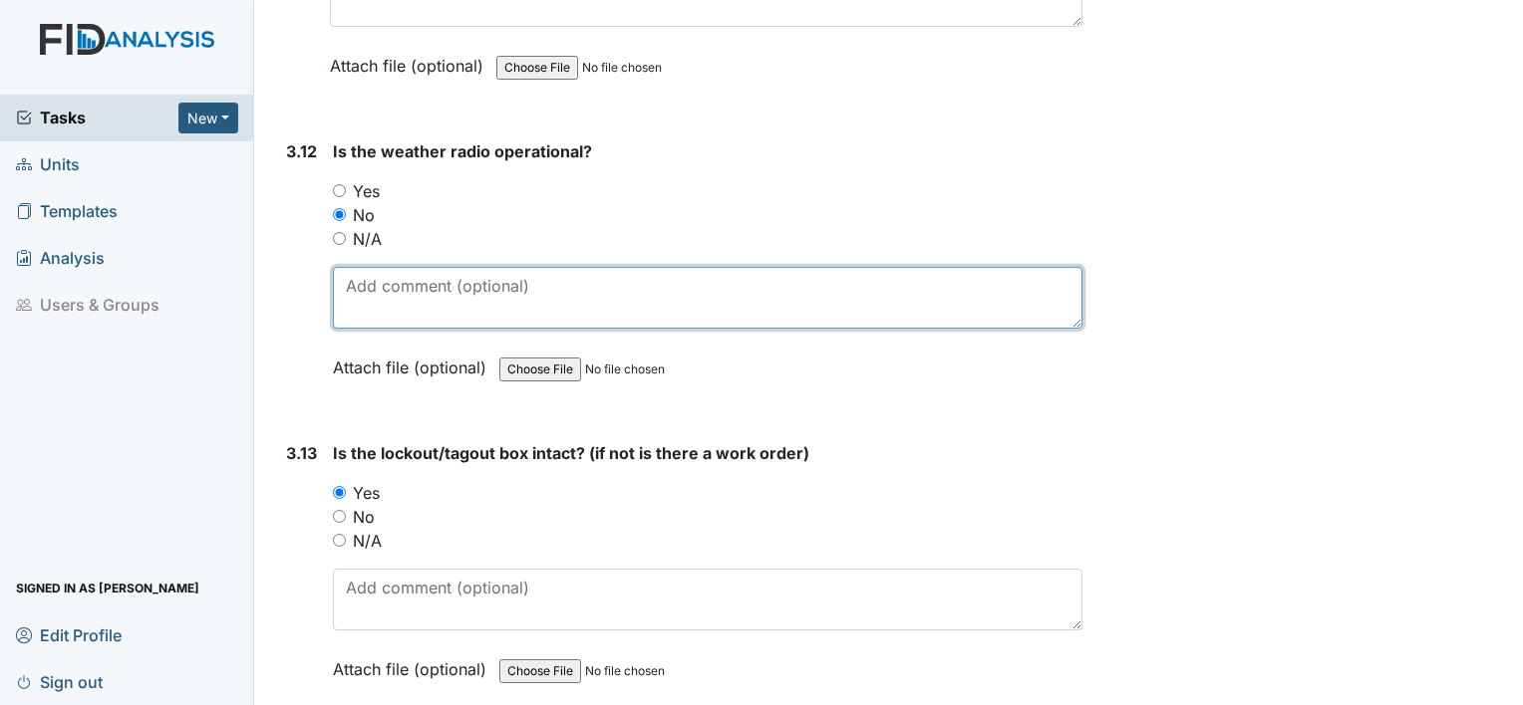
click at [393, 272] on textarea at bounding box center [707, 298] width 749 height 62
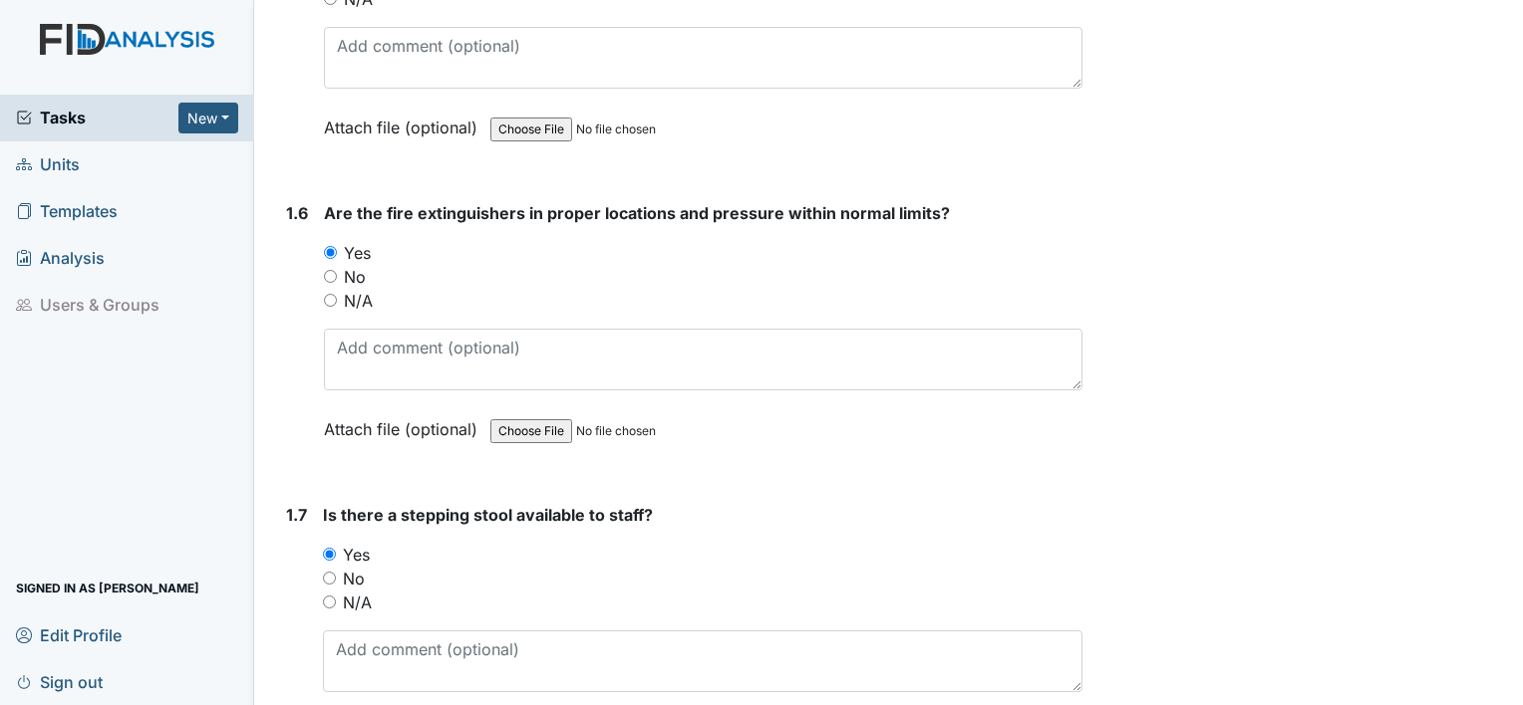
scroll to position [0, 0]
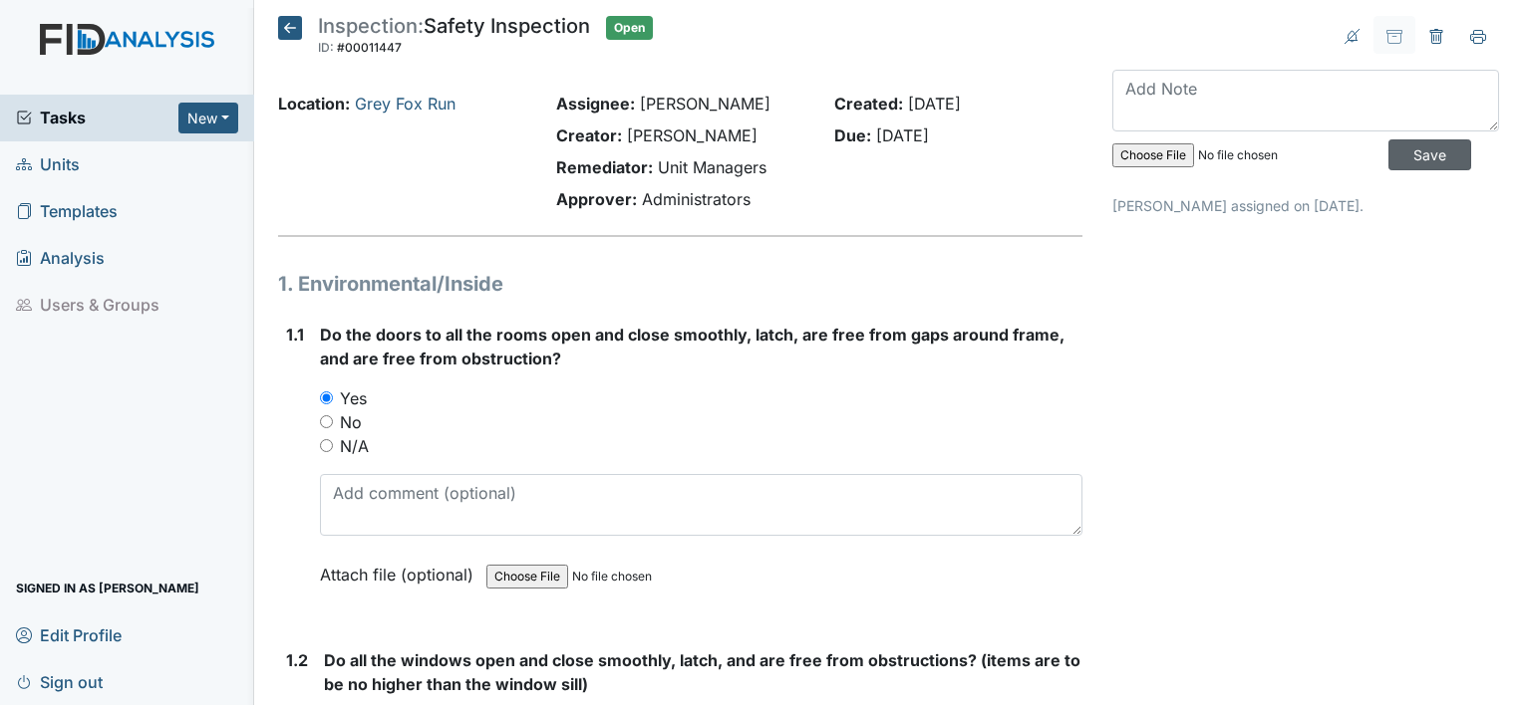
type textarea "needs batteries"
click at [1397, 149] on input "Save" at bounding box center [1429, 154] width 83 height 31
click at [79, 683] on span "Sign out" at bounding box center [59, 682] width 87 height 31
